Goal: Transaction & Acquisition: Purchase product/service

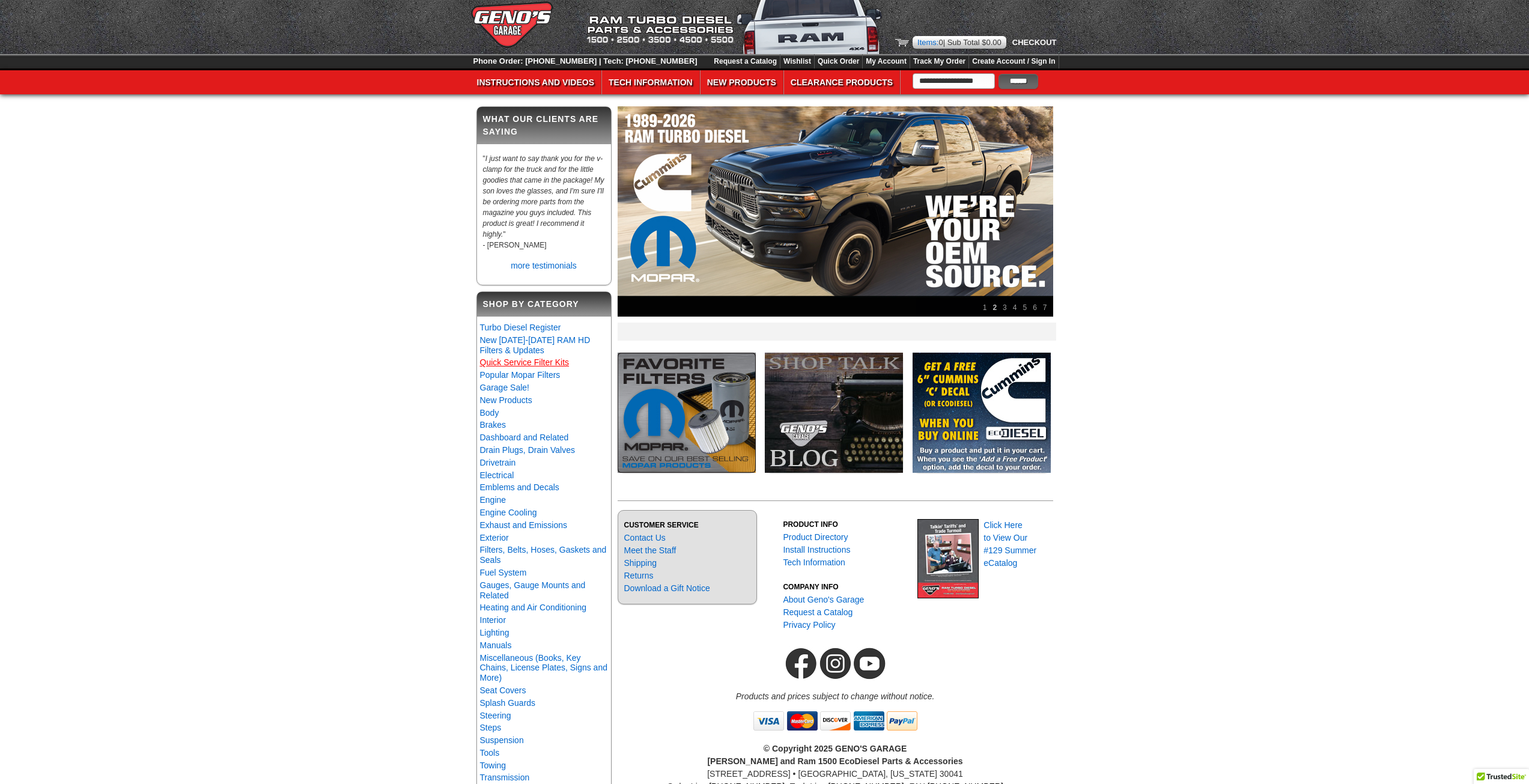
click at [528, 367] on link "Quick Service Filter Kits" at bounding box center [524, 362] width 90 height 10
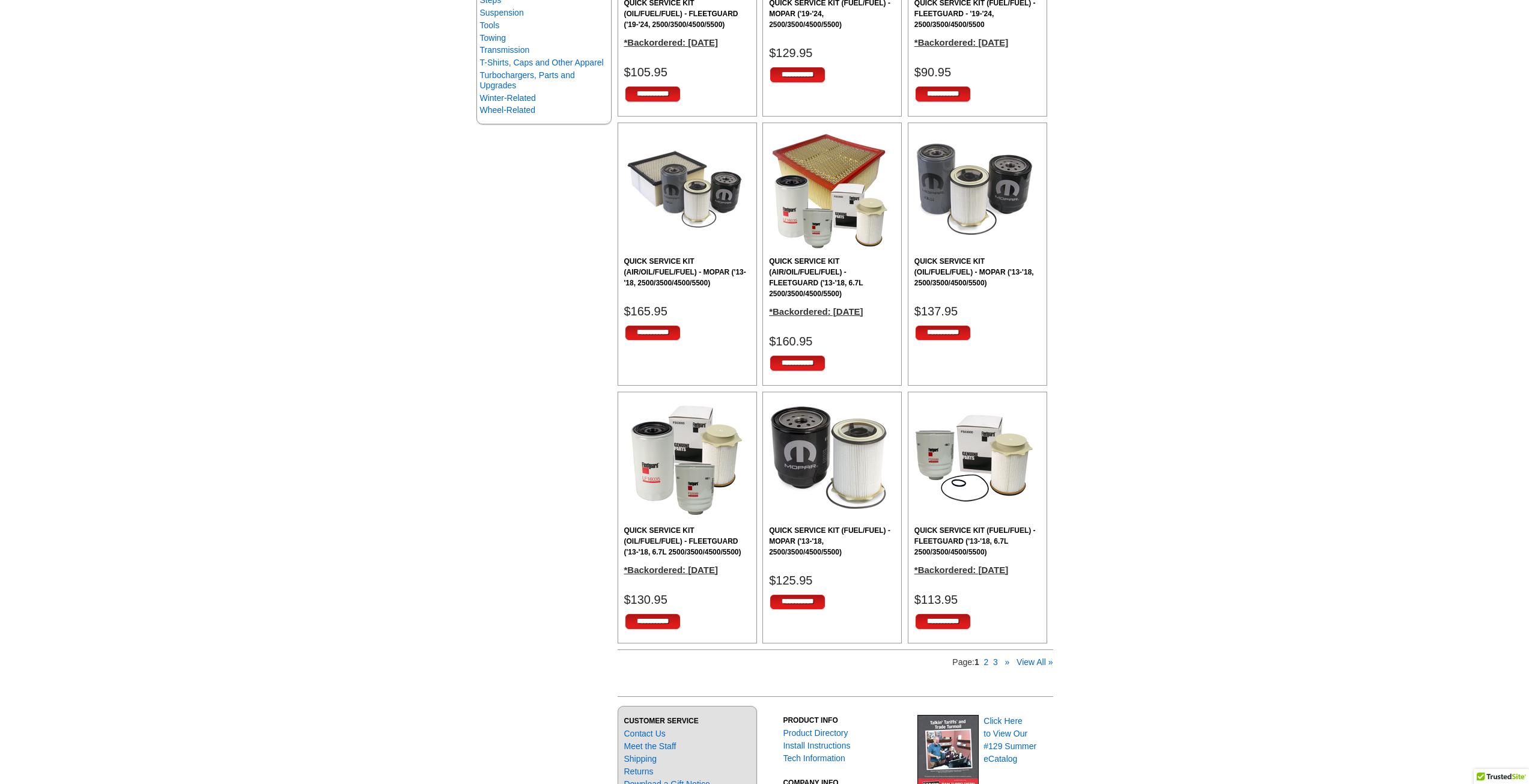
scroll to position [721, 0]
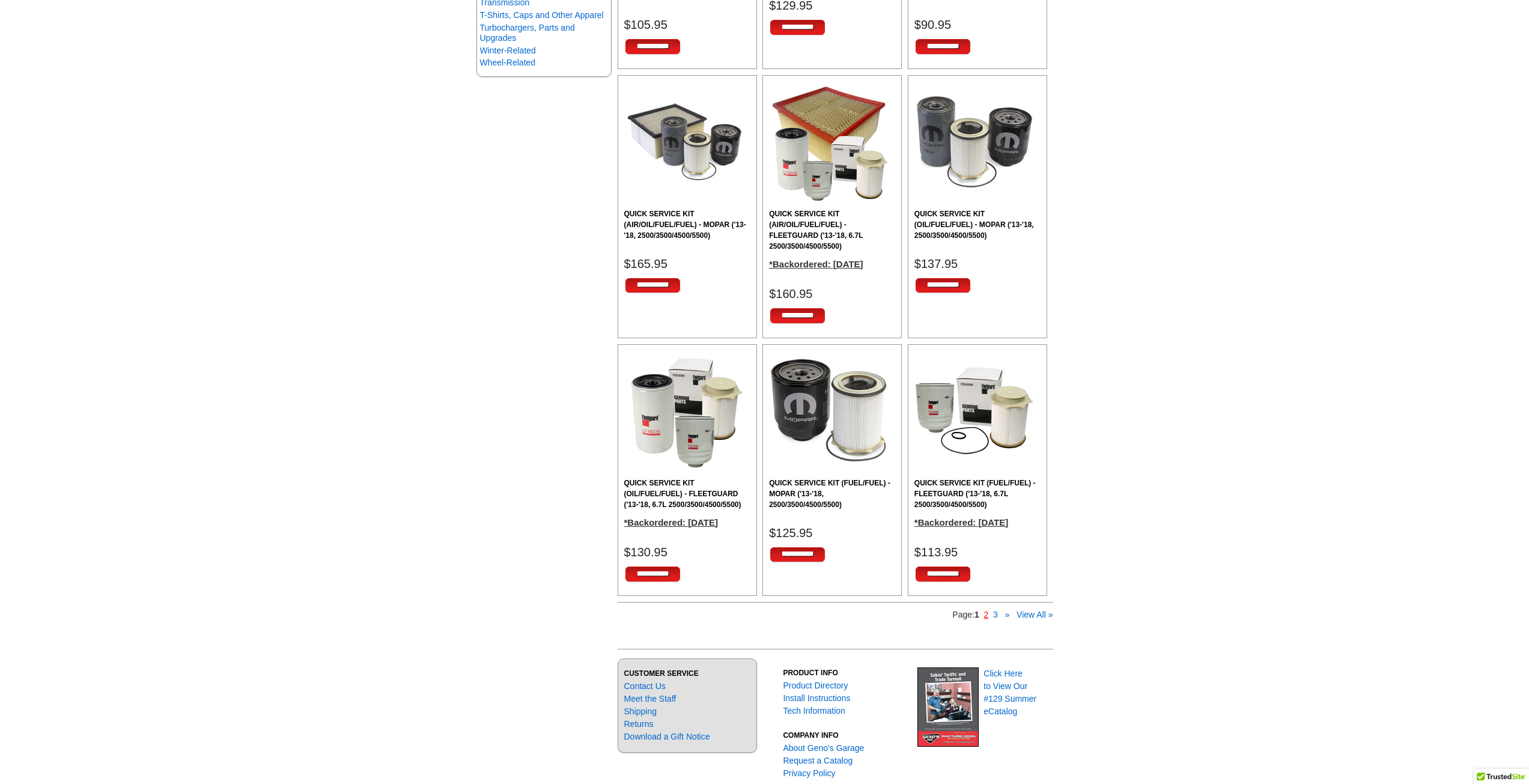
click at [987, 617] on link "2" at bounding box center [986, 614] width 5 height 10
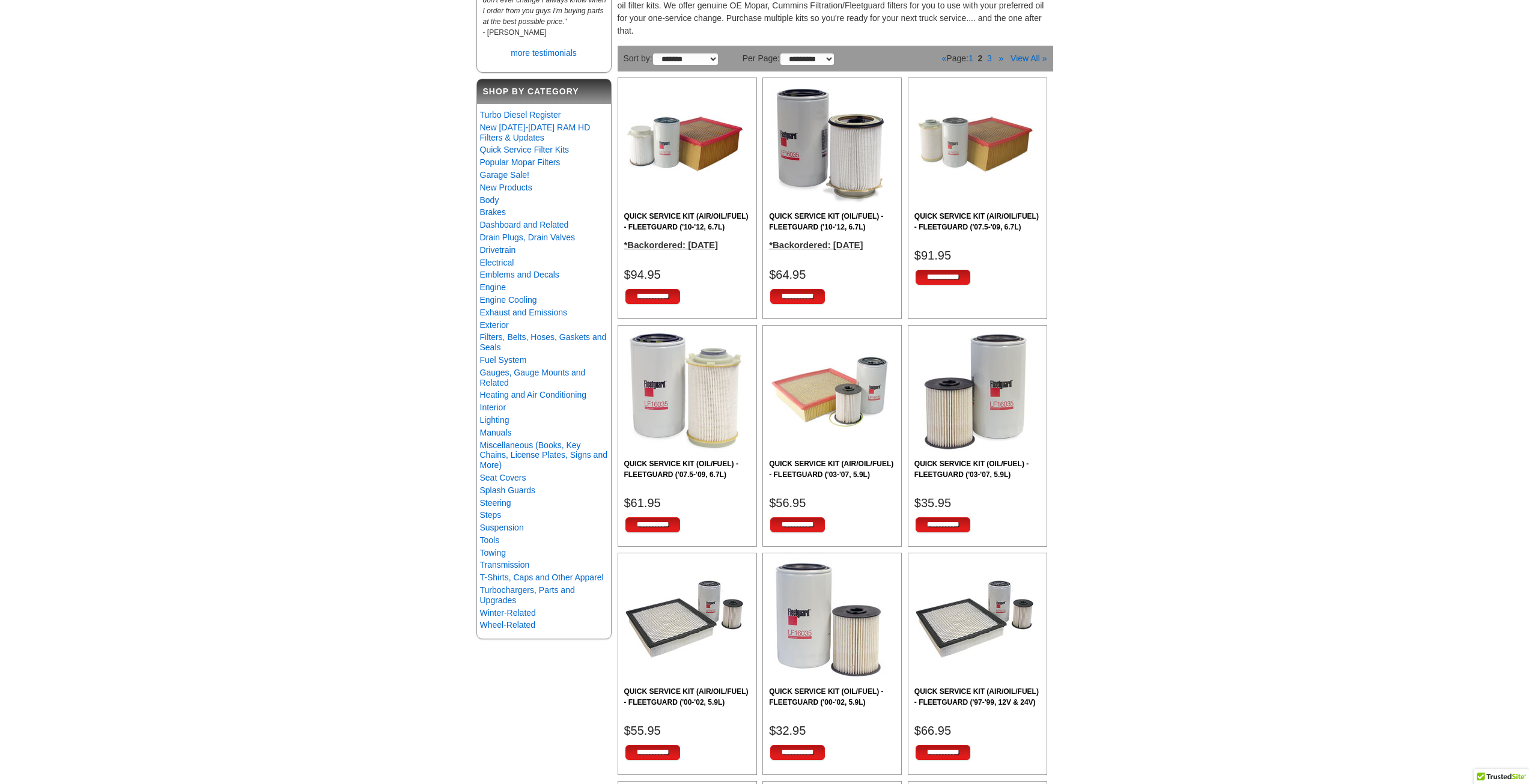
scroll to position [180, 0]
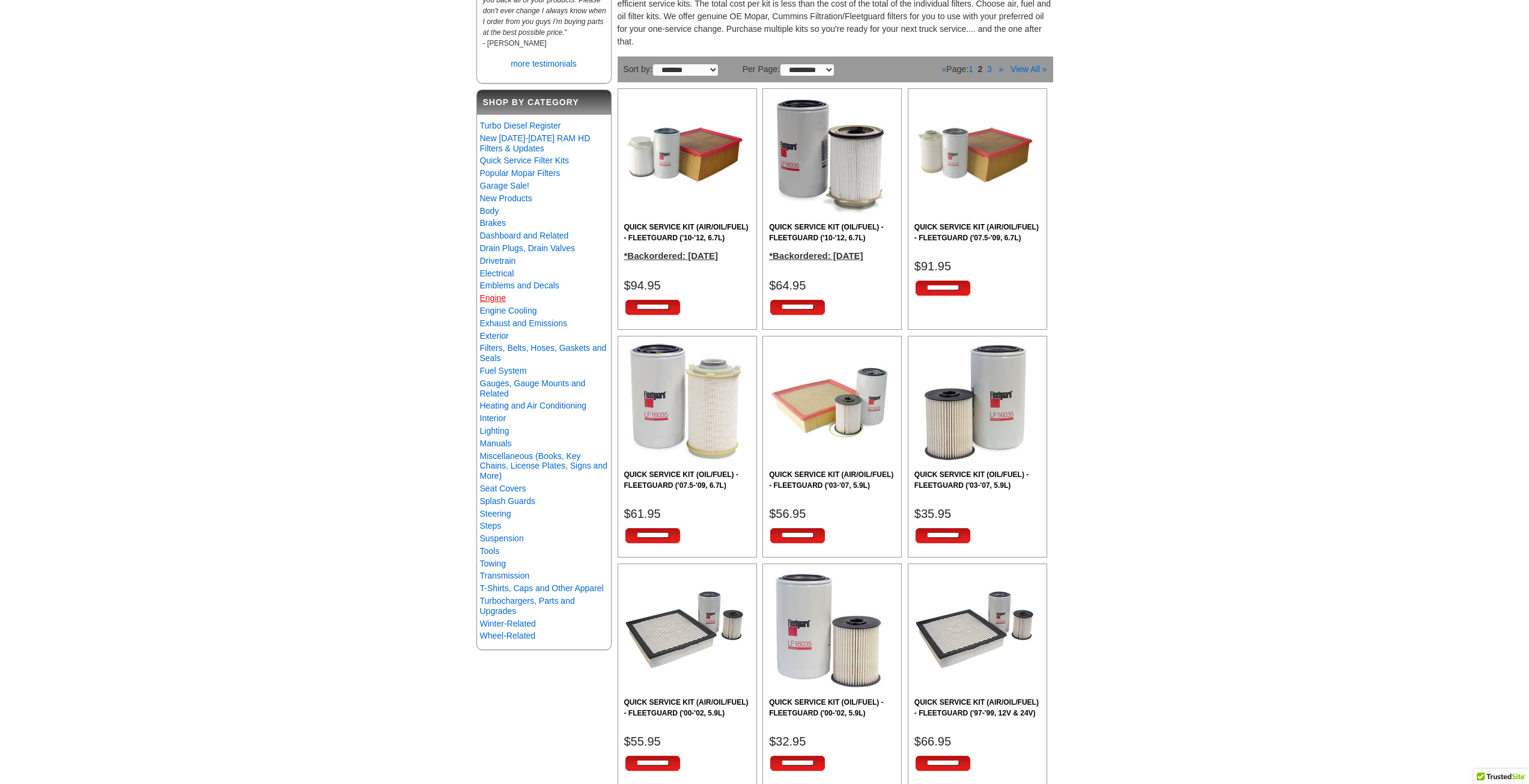
click at [499, 303] on link "Engine" at bounding box center [493, 298] width 26 height 10
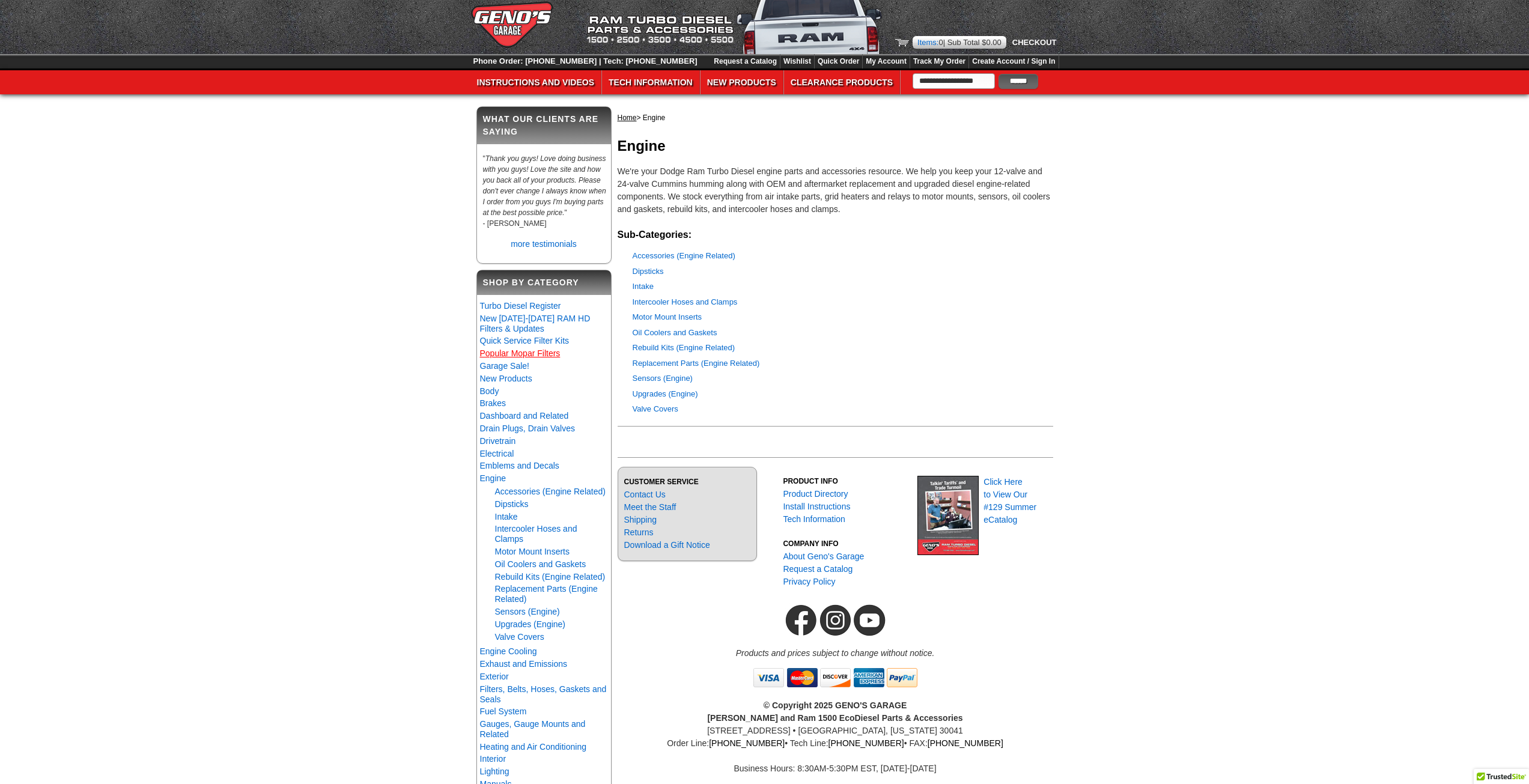
click at [524, 358] on link "Popular Mopar Filters" at bounding box center [520, 353] width 81 height 10
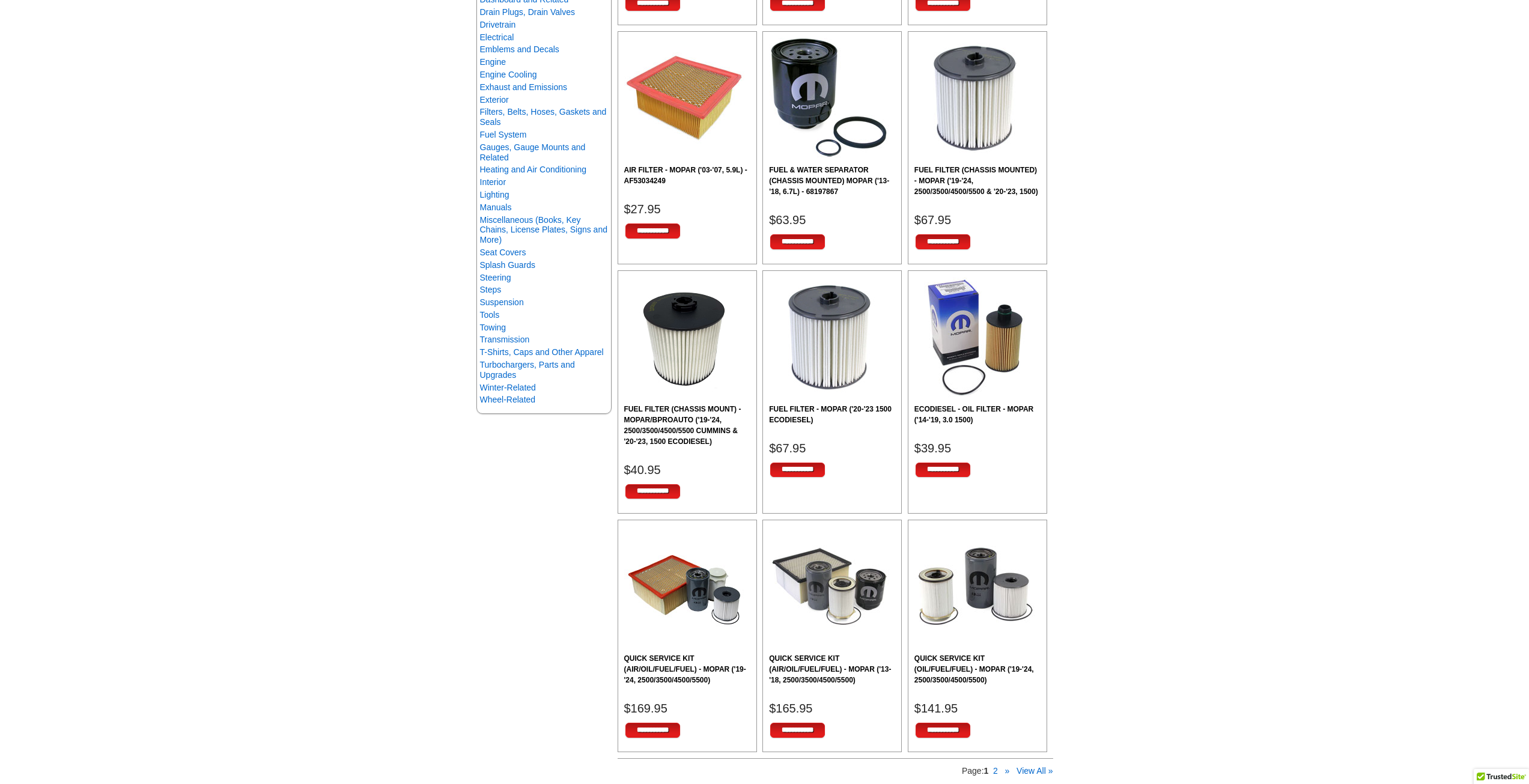
scroll to position [541, 0]
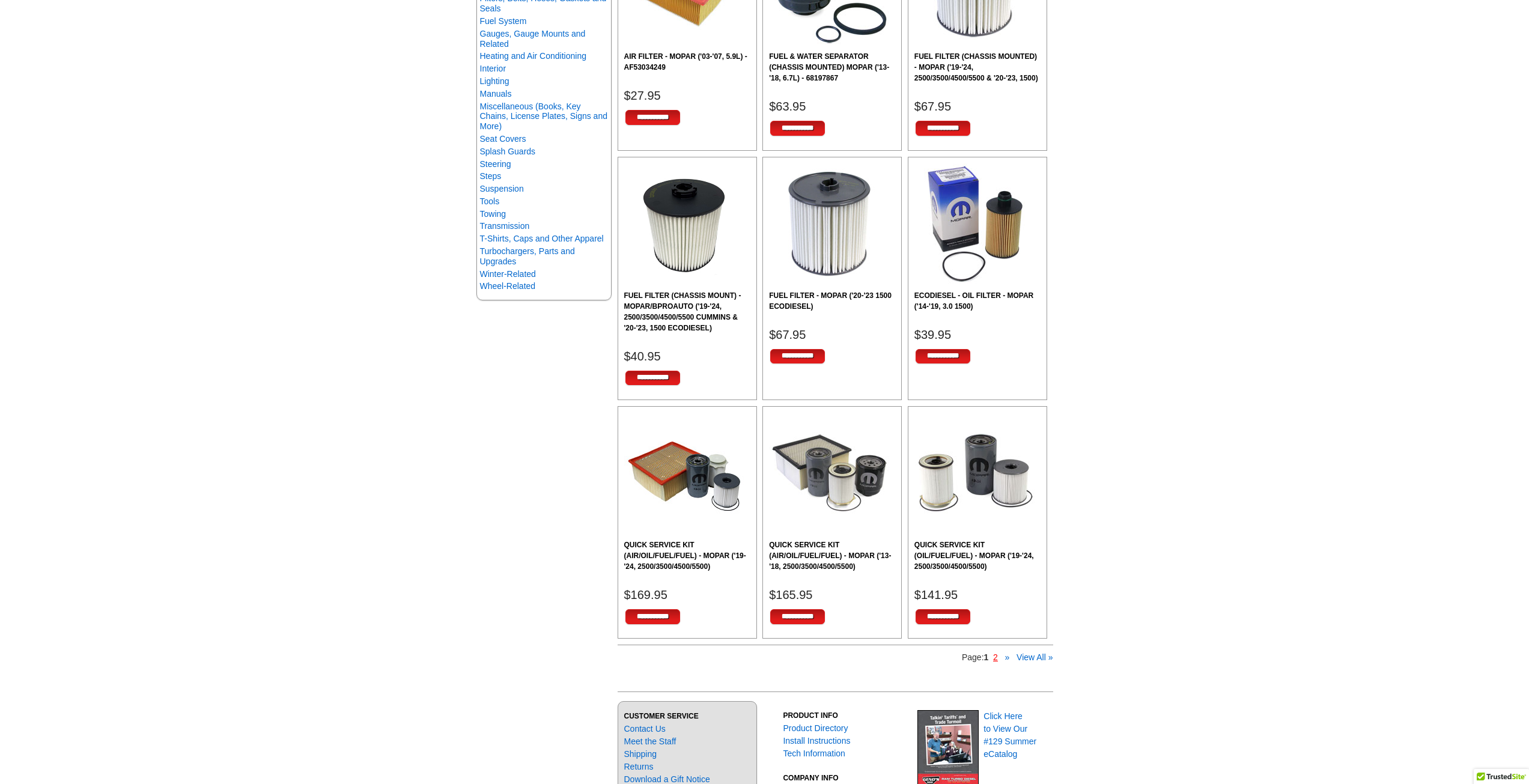
click at [996, 661] on link "2" at bounding box center [996, 657] width 5 height 10
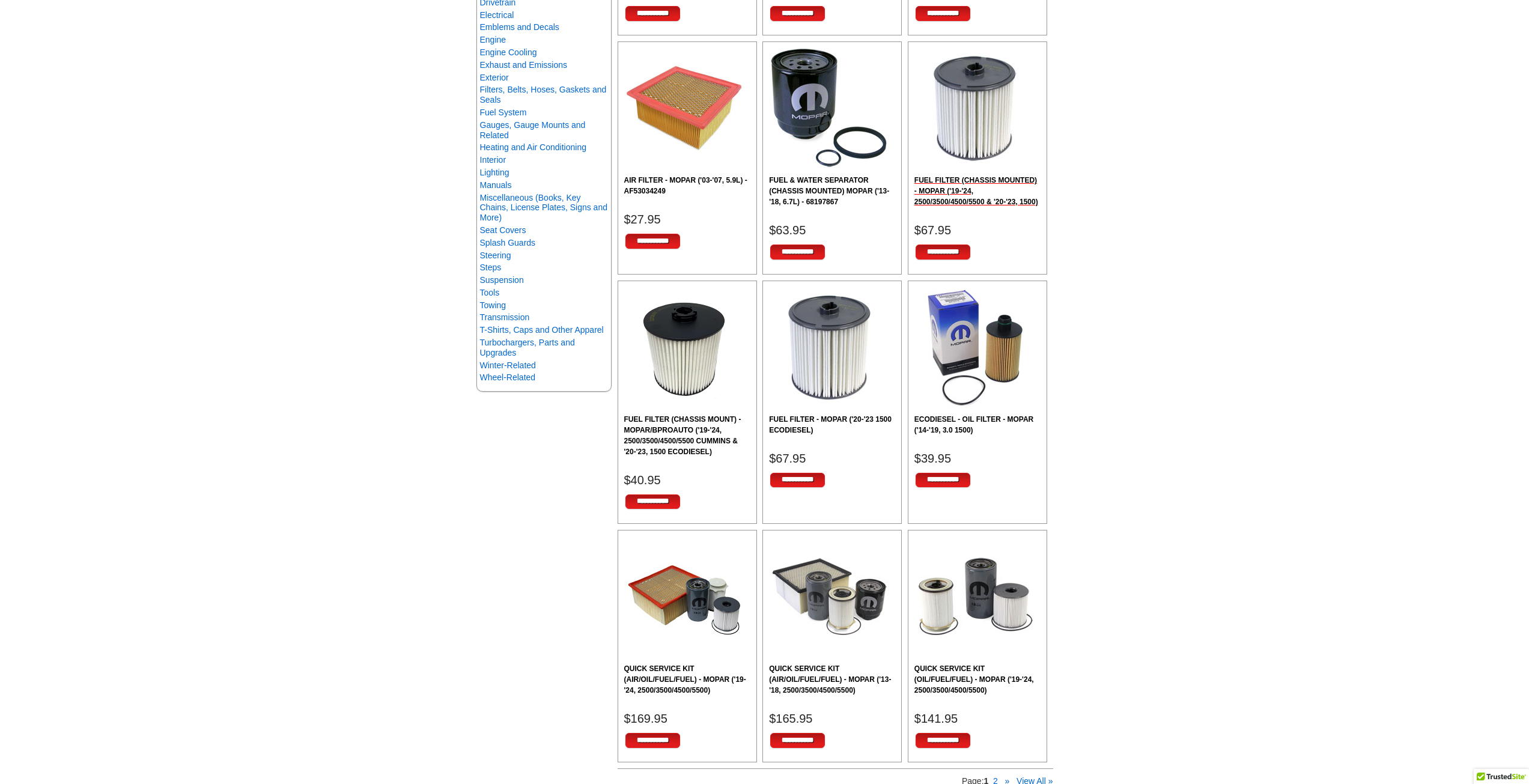
scroll to position [541, 0]
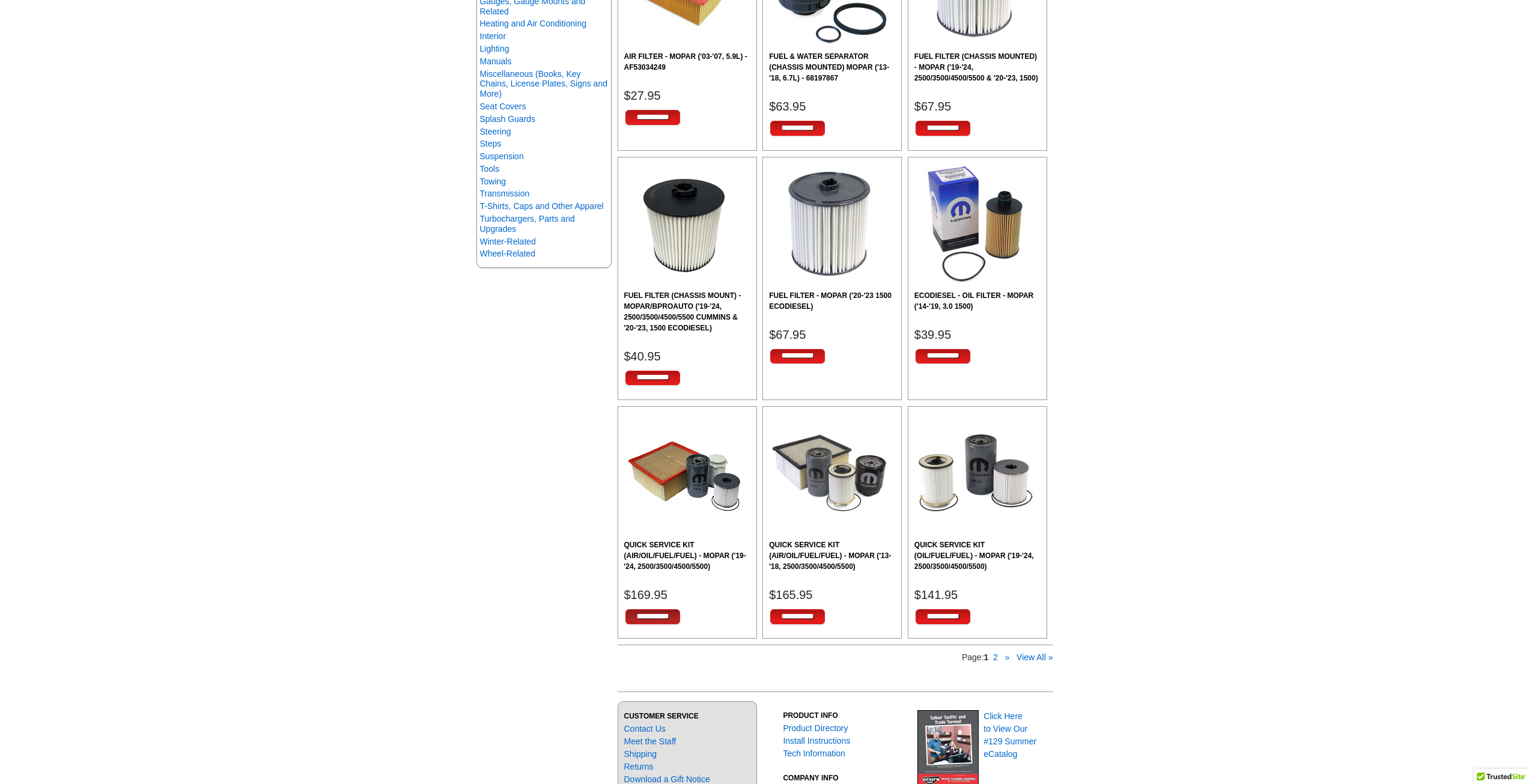
click at [680, 619] on input "**********" at bounding box center [653, 616] width 55 height 15
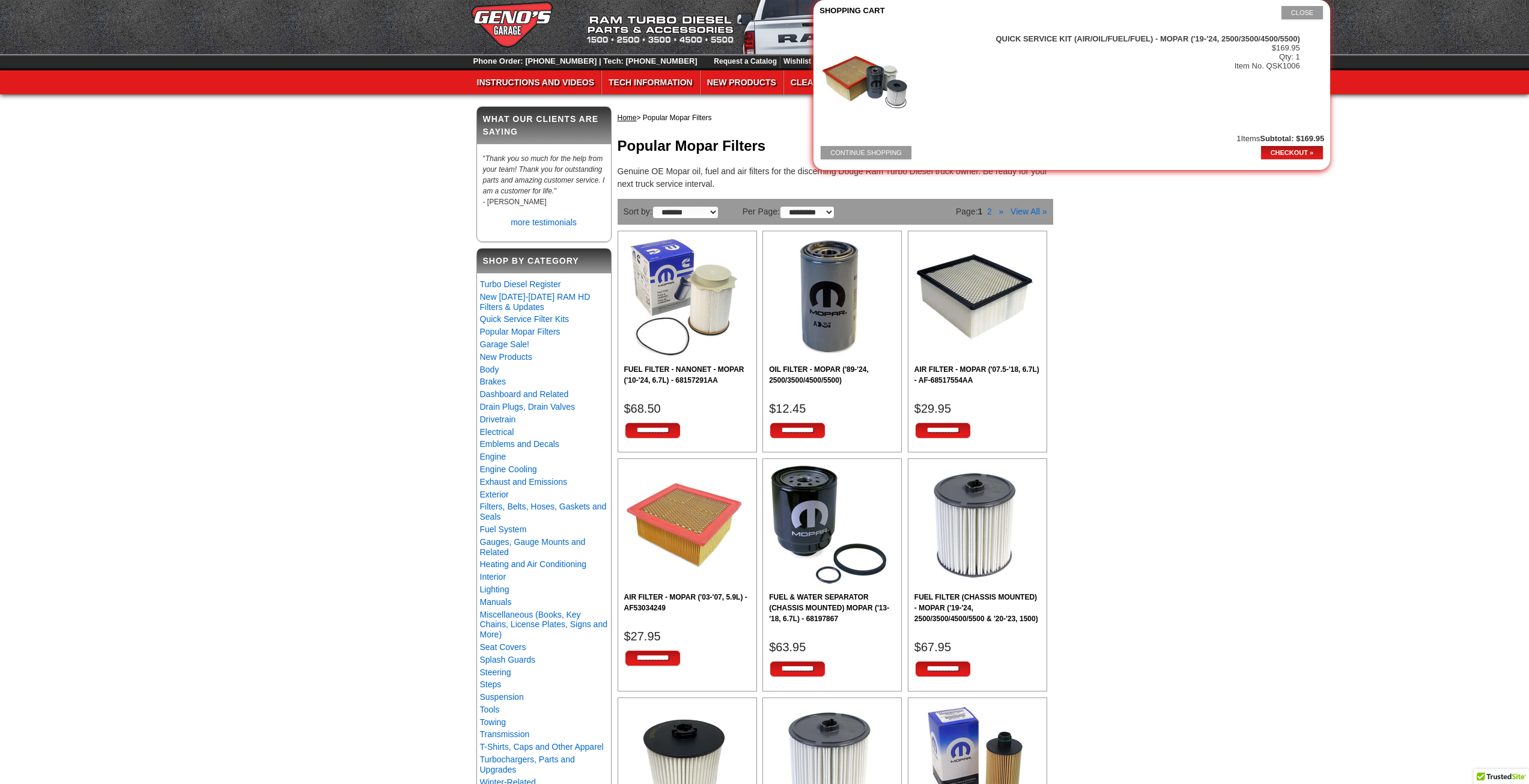
click at [855, 77] on img at bounding box center [868, 79] width 96 height 91
click at [1185, 38] on strong "QUICK SERVICE KIT (AIR/OIL/FUEL/FUEL) - MOPAR ('19-'24, 2500/3500/4500/5500)" at bounding box center [1148, 38] width 304 height 9
click at [1307, 12] on button "Close" at bounding box center [1303, 13] width 42 height 13
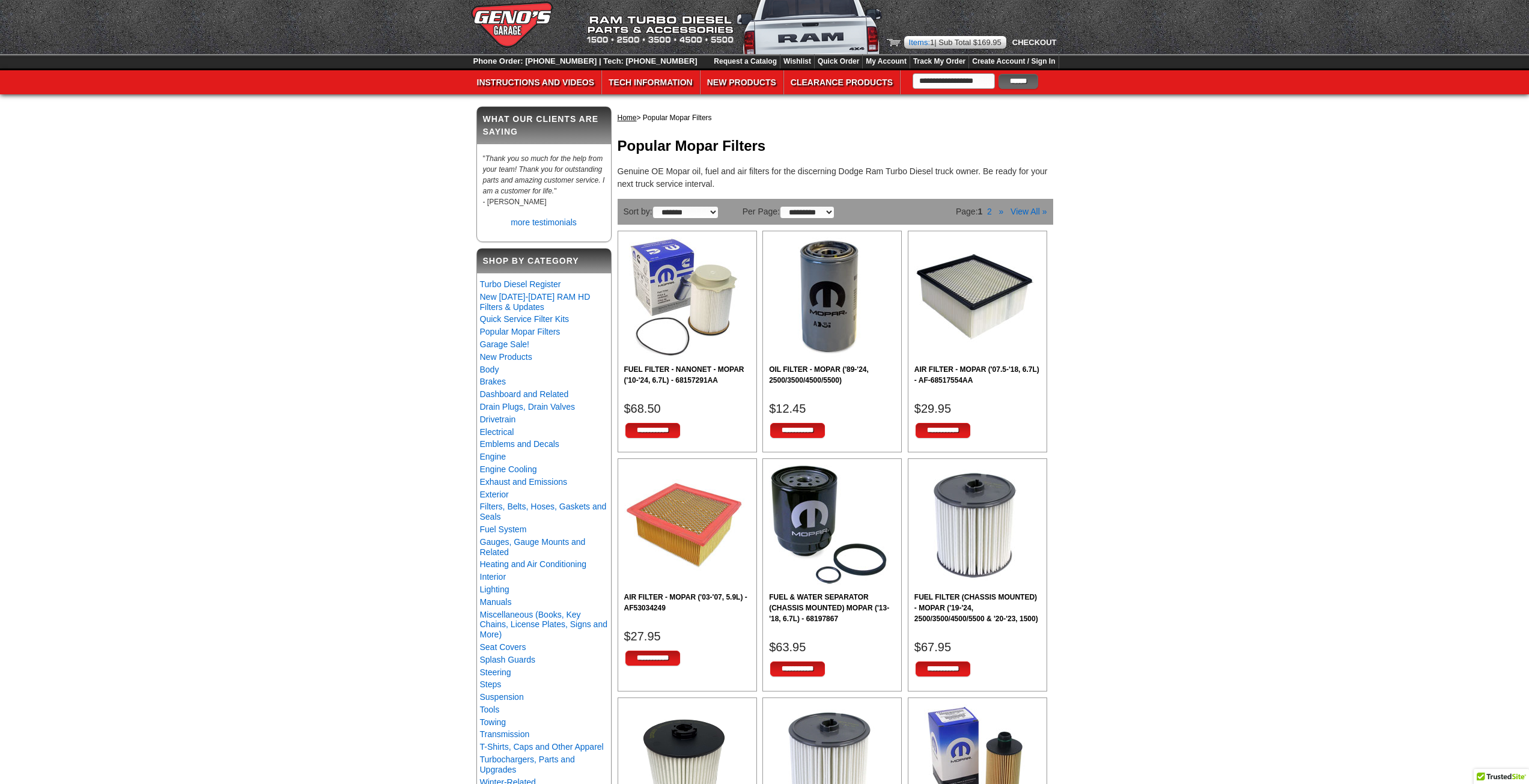
click at [989, 44] on span "169.95" at bounding box center [989, 42] width 24 height 9
drag, startPoint x: 956, startPoint y: 42, endPoint x: 950, endPoint y: 43, distance: 6.1
click at [953, 43] on div "Items: 1 | Sub Total $ 169.95" at bounding box center [955, 42] width 102 height 13
click at [919, 43] on span "Items:" at bounding box center [919, 42] width 21 height 9
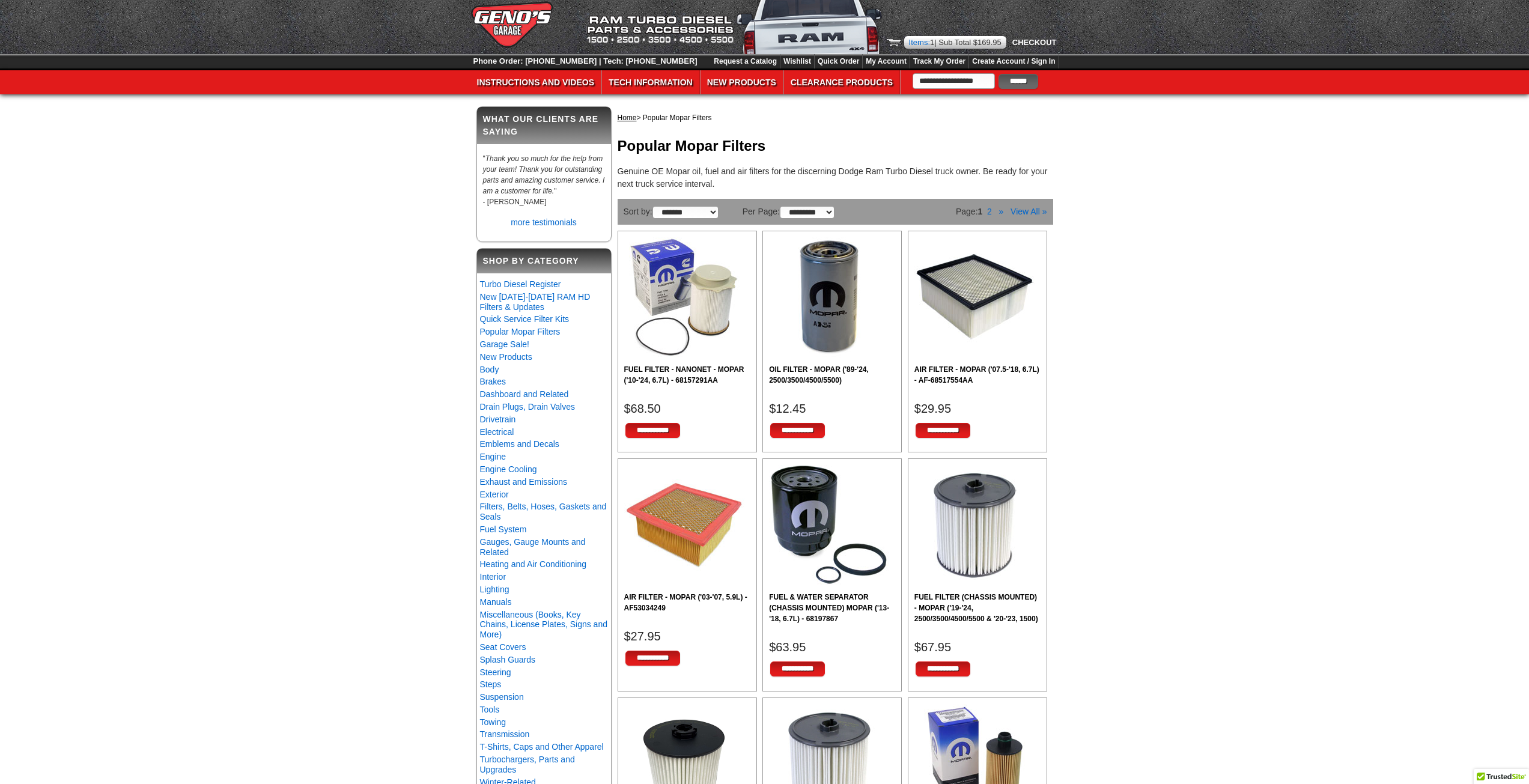
click at [890, 42] on img at bounding box center [894, 43] width 14 height 7
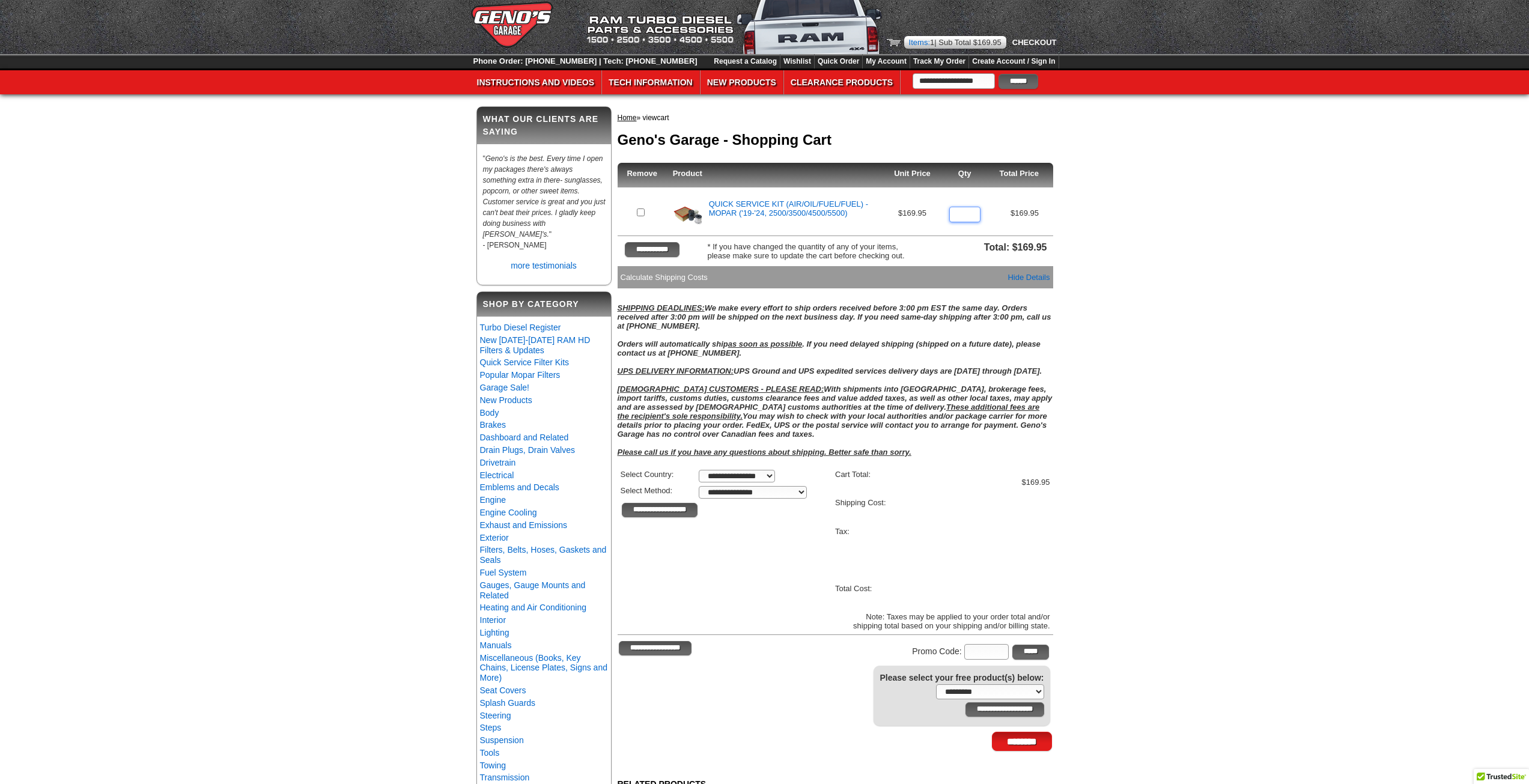
click at [970, 214] on input "*" at bounding box center [964, 215] width 31 height 16
click at [970, 217] on input "*" at bounding box center [964, 215] width 31 height 16
type input "*"
click at [970, 217] on input "*" at bounding box center [964, 215] width 31 height 16
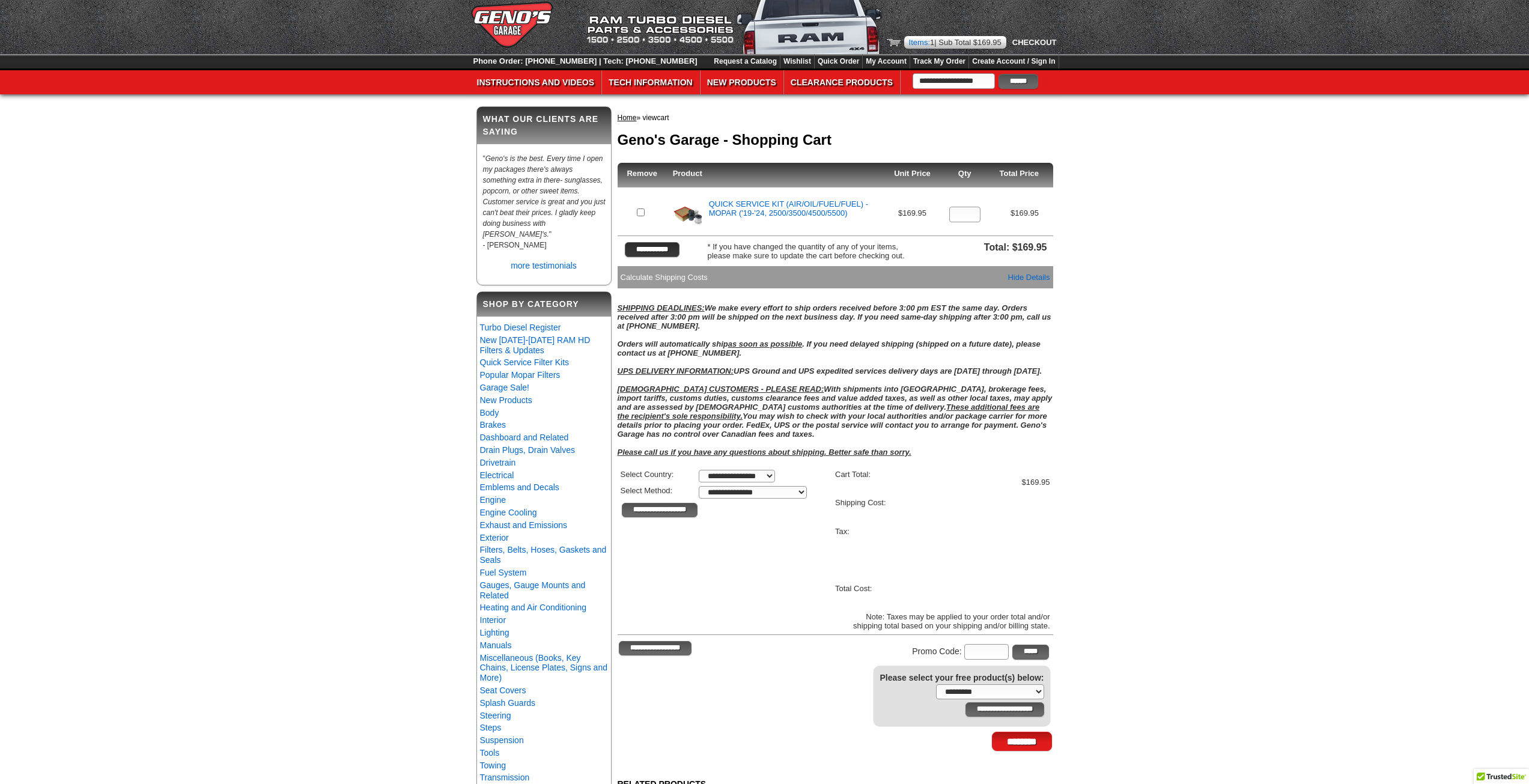
click at [656, 252] on input "**********" at bounding box center [652, 250] width 55 height 15
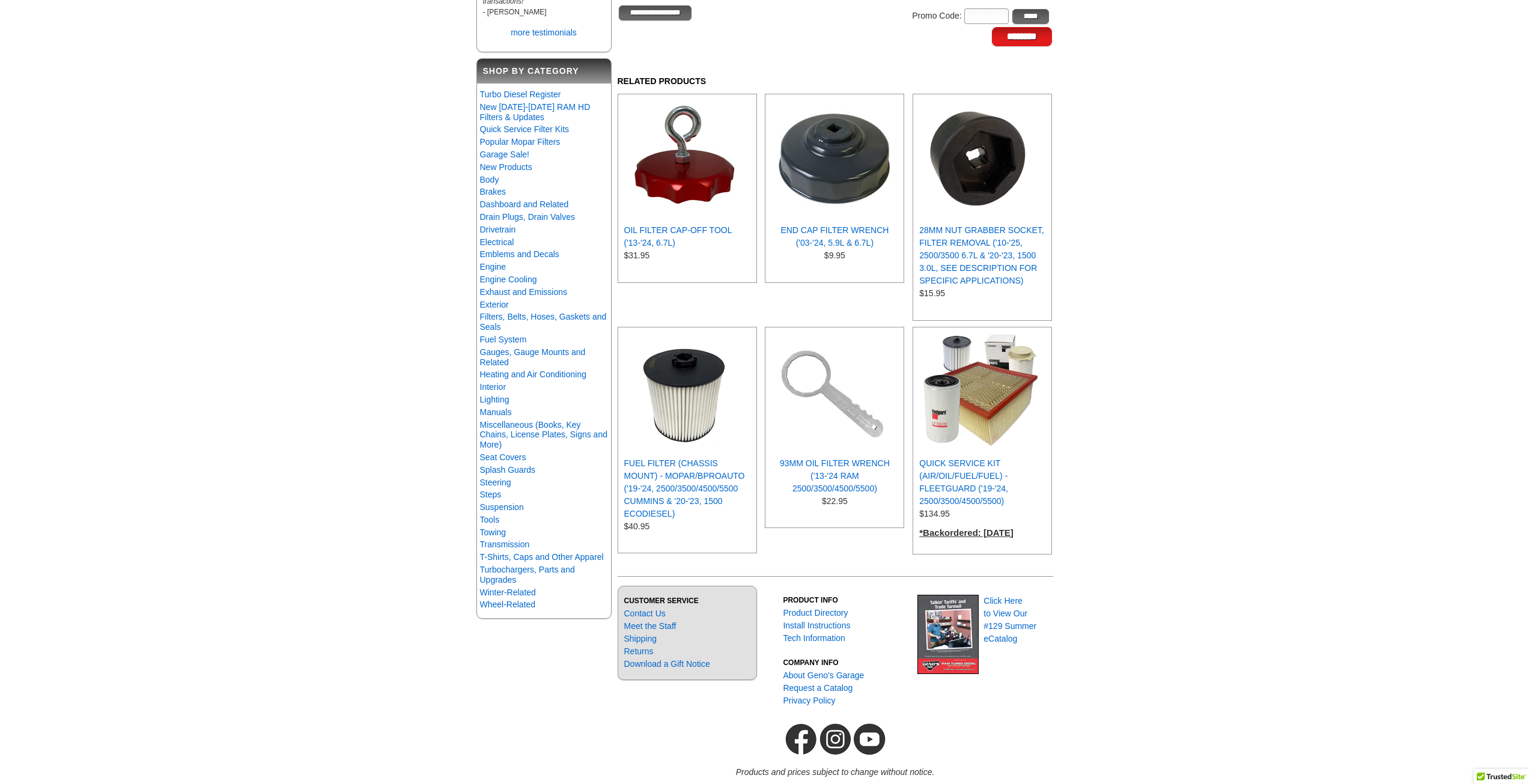
scroll to position [180, 0]
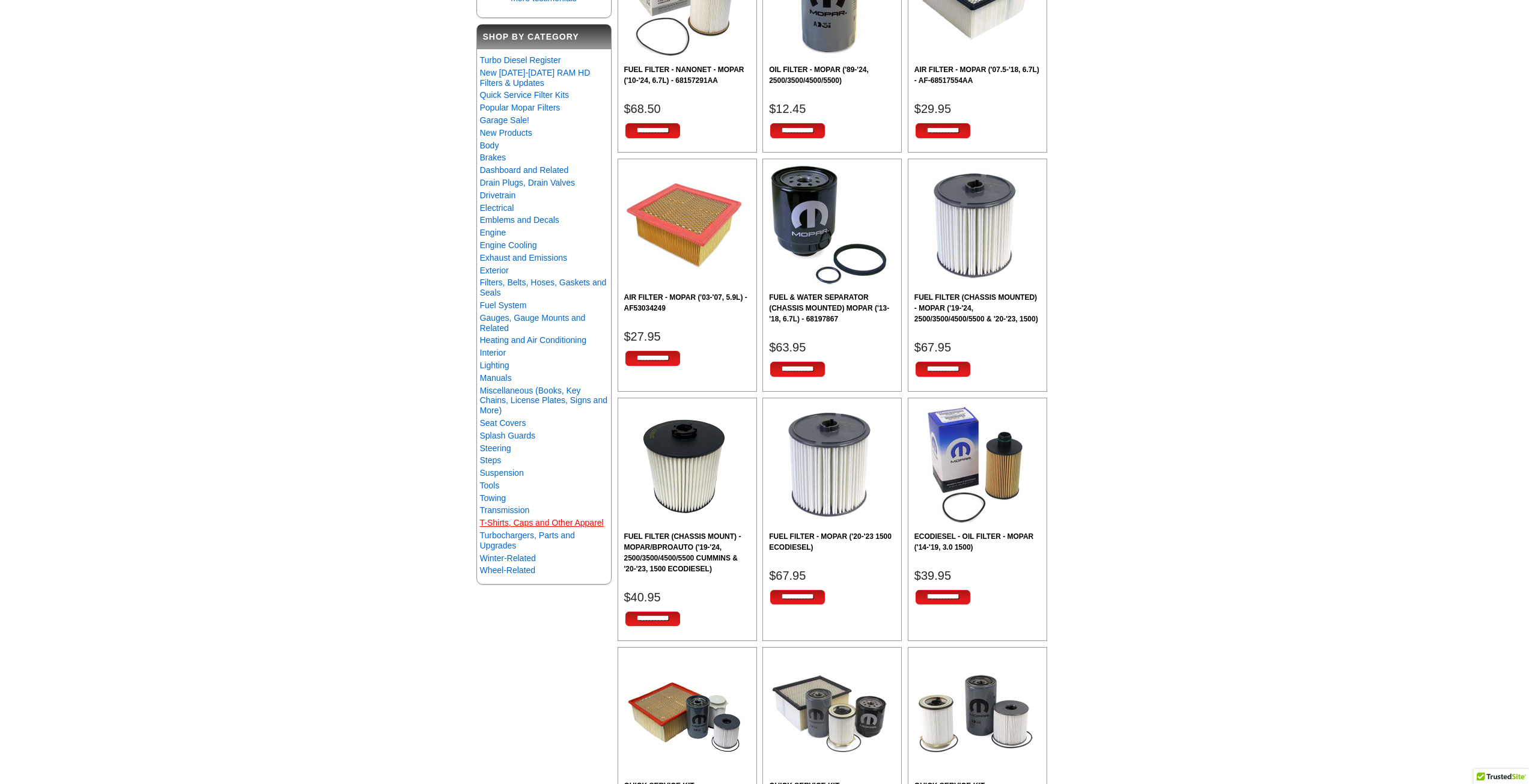
scroll to position [300, 0]
click at [668, 304] on h2 "AIR FILTER - MOPAR ('03-'07, 5.9L) - AF53034249" at bounding box center [687, 301] width 126 height 21
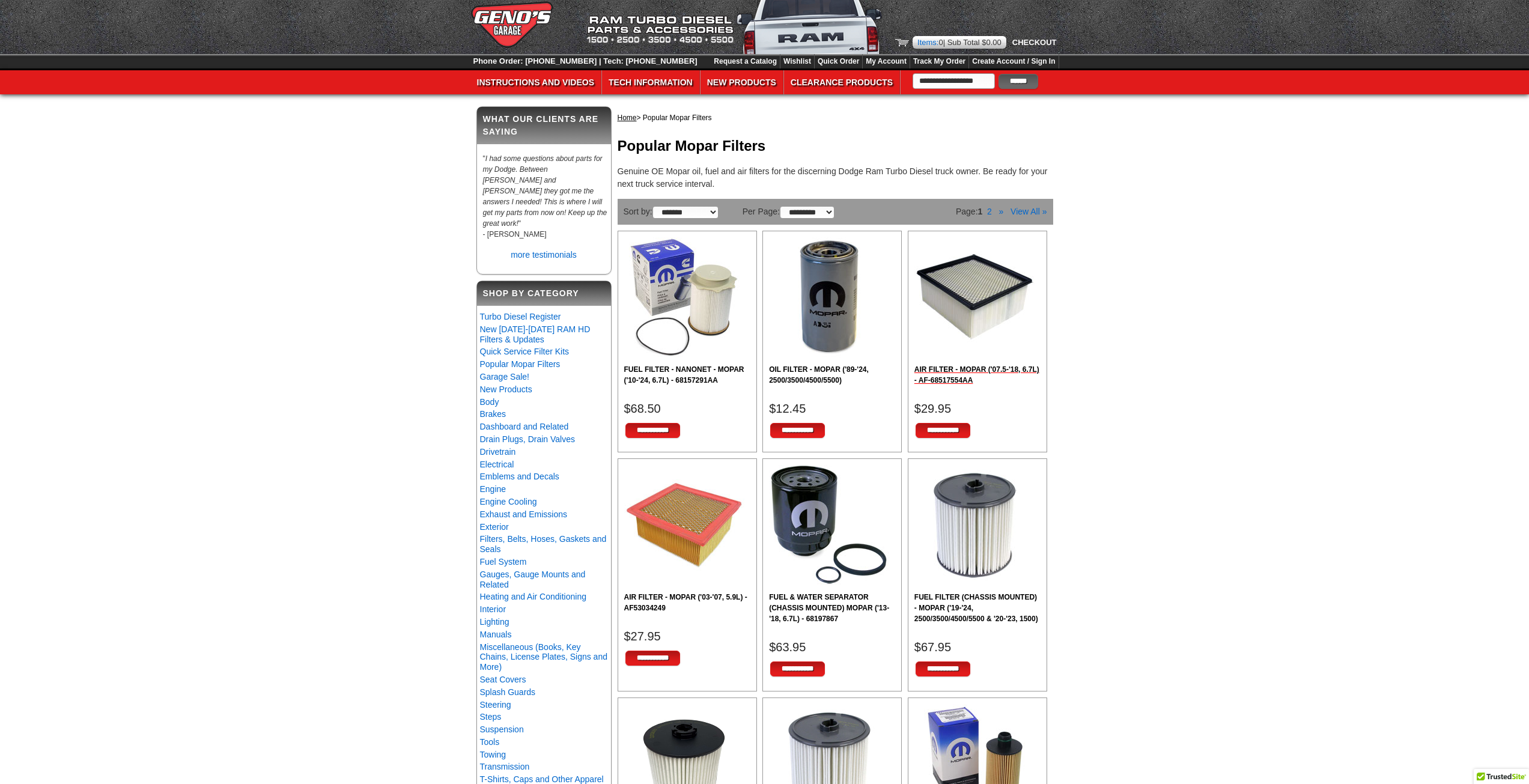
click at [982, 372] on h2 "AIR FILTER - MOPAR ('07.5-'18, 6.7L) - AF-68517554AA" at bounding box center [977, 375] width 126 height 21
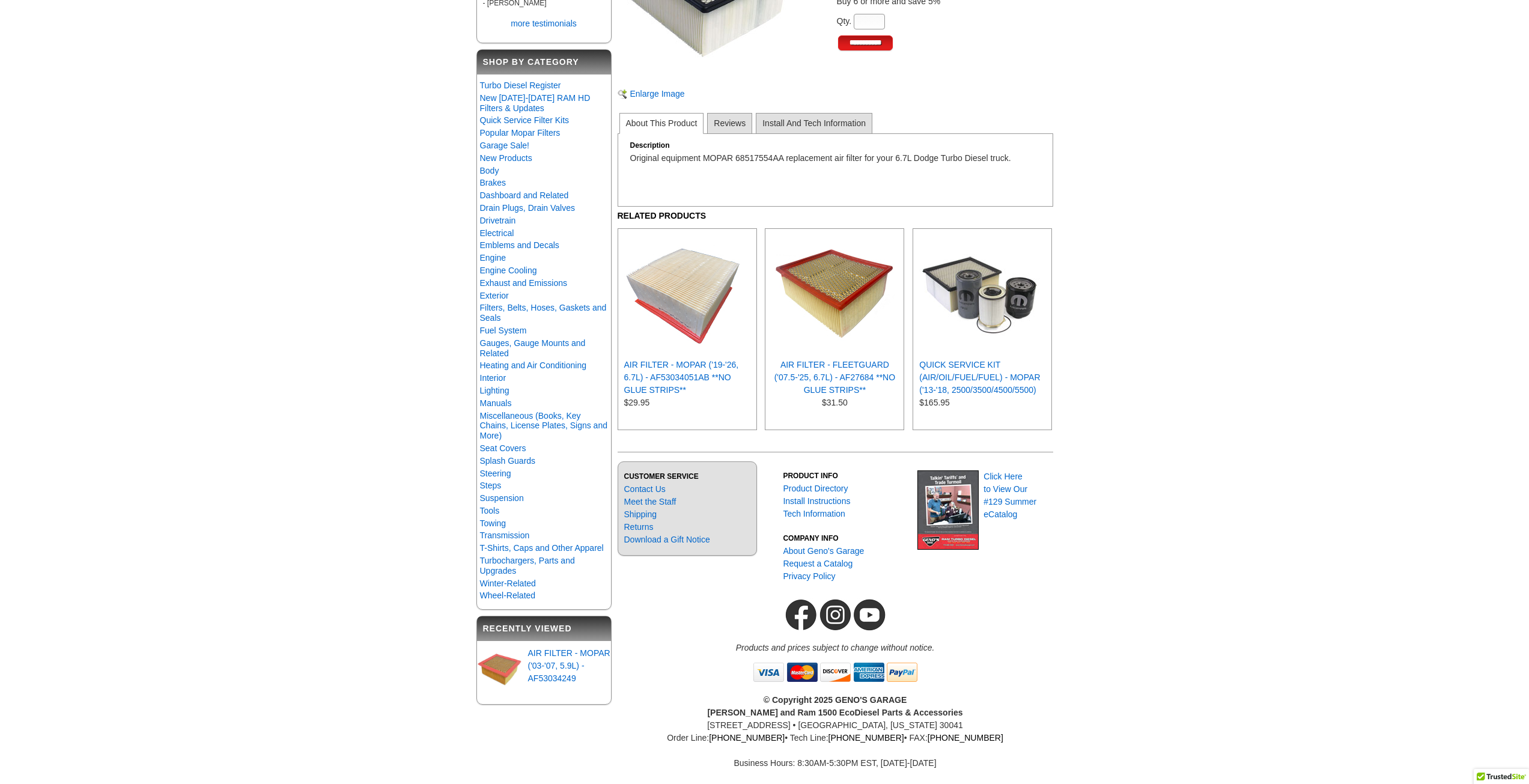
scroll to position [240, 0]
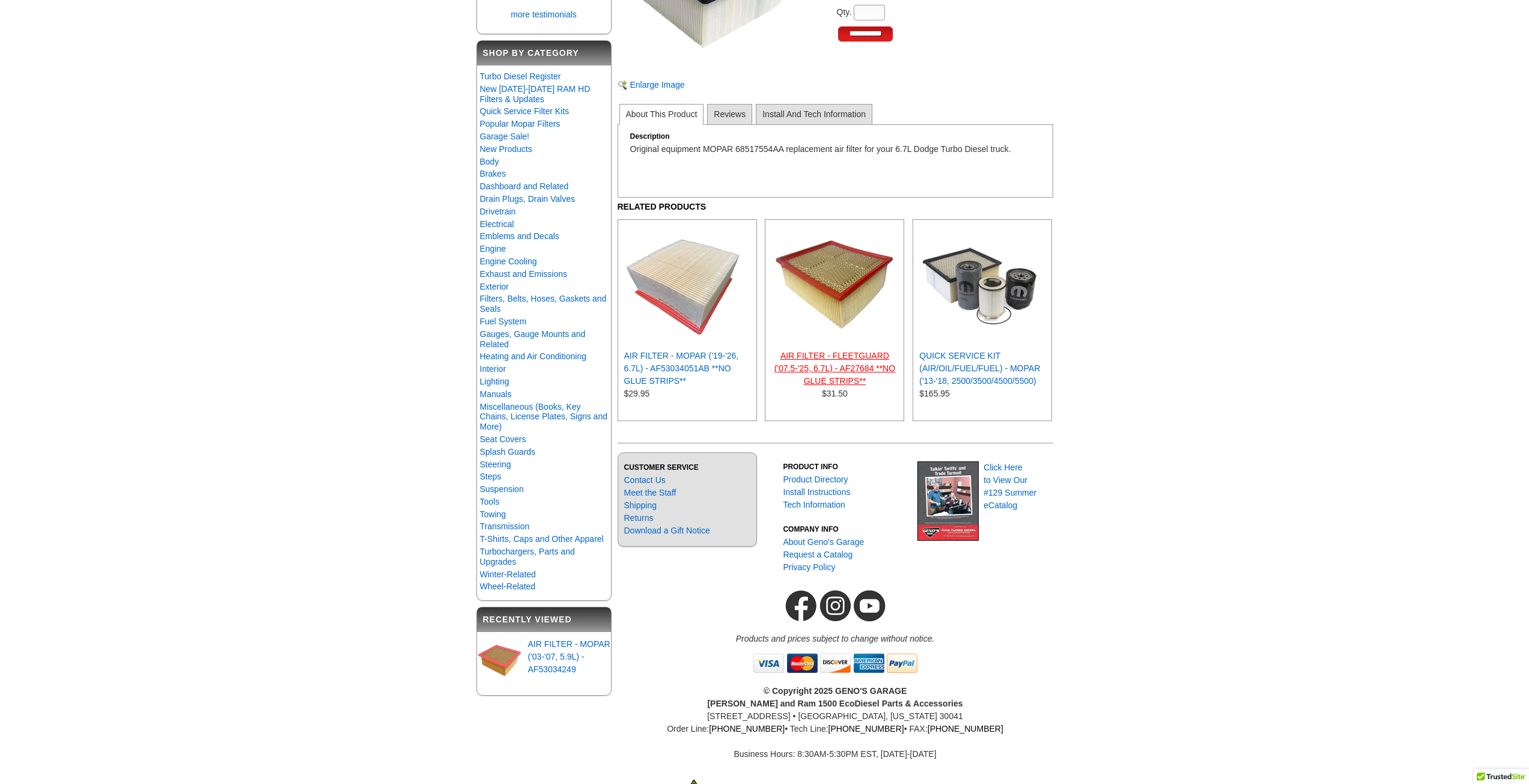
click at [851, 377] on link "AIR FILTER - FLEETGUARD ('07.5-'25, 6.7L) - AF27684 **NO GLUE STRIPS**" at bounding box center [835, 368] width 121 height 35
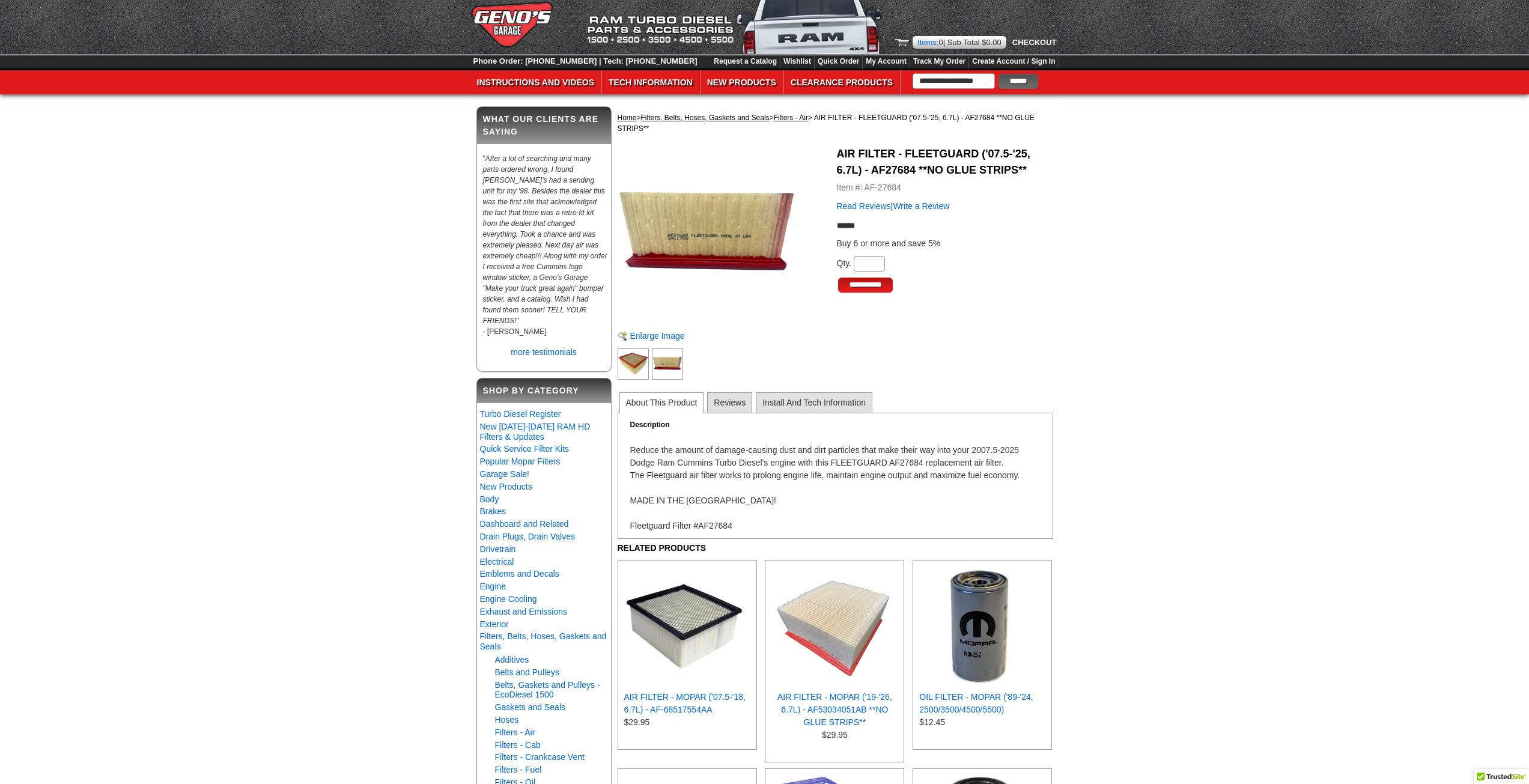
click at [665, 364] on img at bounding box center [667, 364] width 31 height 31
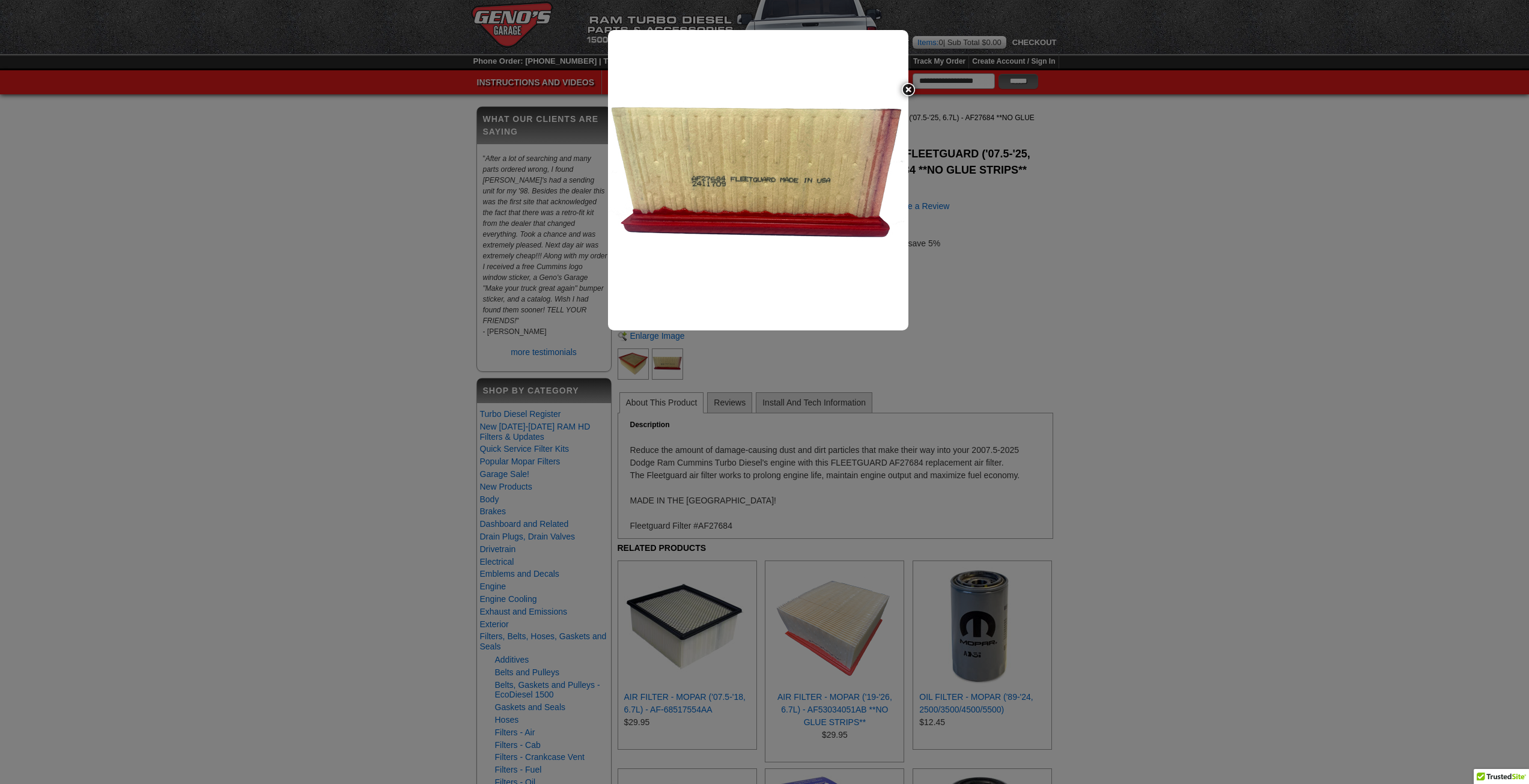
click at [907, 93] on img at bounding box center [908, 89] width 25 height 25
